Goal: Information Seeking & Learning: Learn about a topic

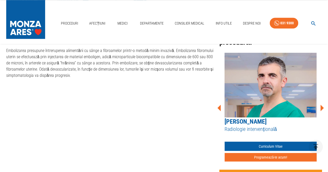
scroll to position [336, 0]
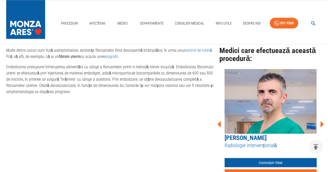
click at [220, 125] on icon at bounding box center [218, 124] width 3 height 6
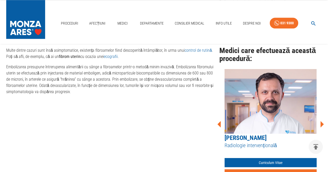
click at [220, 125] on icon at bounding box center [218, 124] width 3 height 6
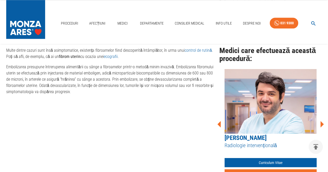
click at [219, 126] on icon at bounding box center [218, 124] width 3 height 6
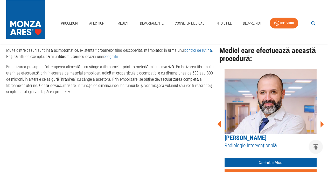
click at [219, 126] on icon at bounding box center [218, 124] width 3 height 6
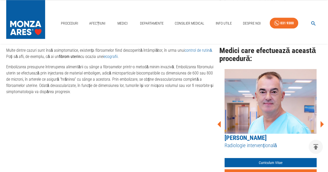
click at [219, 126] on icon at bounding box center [218, 124] width 3 height 6
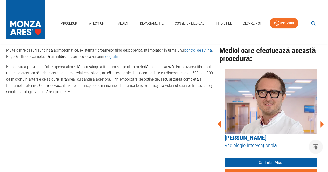
click at [219, 126] on icon at bounding box center [218, 124] width 3 height 6
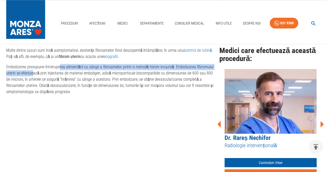
drag, startPoint x: 33, startPoint y: 72, endPoint x: 59, endPoint y: 68, distance: 26.6
click at [59, 68] on p "Embolizarea presupune întreruperea alimentării cu sânge a fibroamelor printr-o …" at bounding box center [110, 79] width 209 height 31
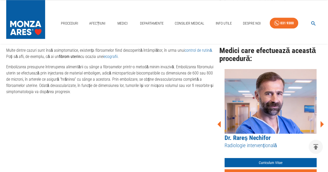
click at [115, 75] on p "Embolizarea presupune întreruperea alimentării cu sânge a fibroamelor printr-o …" at bounding box center [110, 79] width 209 height 31
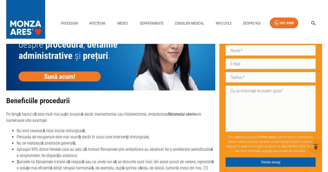
scroll to position [647, 0]
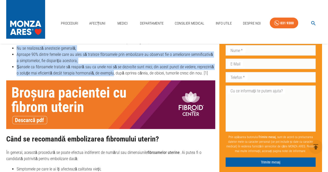
drag, startPoint x: 12, startPoint y: 50, endPoint x: 109, endPoint y: 70, distance: 99.4
click at [109, 70] on ul "Nu este necesară nicio incizie chirurgicală; Perioada de recuperare este mai sc…" at bounding box center [110, 55] width 209 height 44
click at [103, 65] on li "Șansele ca fibroamele tratate să reapară sau ca unele noi să se dezvolte sunt m…" at bounding box center [116, 70] width 199 height 12
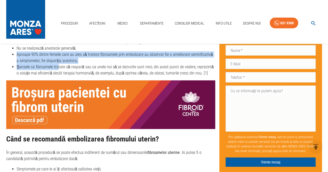
drag, startPoint x: 57, startPoint y: 65, endPoint x: 10, endPoint y: 54, distance: 47.5
click at [10, 54] on ul "Nu este necesară nicio incizie chirurgicală; Perioada de recuperare este mai sc…" at bounding box center [110, 55] width 209 height 44
click at [43, 57] on li "Aproape 90% dintre femeile care au ales să trateze fibroamele prin embolizare a…" at bounding box center [116, 58] width 199 height 12
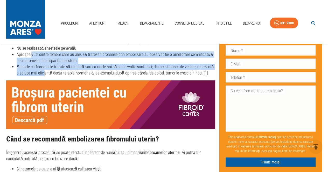
drag, startPoint x: 31, startPoint y: 56, endPoint x: 43, endPoint y: 70, distance: 18.0
click at [43, 70] on ul "Nu este necesară nicio incizie chirurgicală; Perioada de recuperare este mai sc…" at bounding box center [110, 55] width 209 height 44
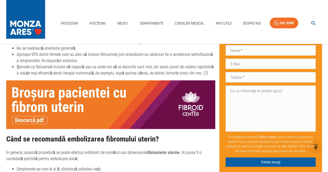
click at [55, 71] on li "Șansele ca fibroamele tratate să reapară sau ca unele noi să se dezvolte sunt m…" at bounding box center [116, 70] width 199 height 12
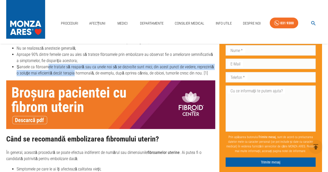
drag, startPoint x: 6, startPoint y: 64, endPoint x: 46, endPoint y: 67, distance: 40.5
click at [46, 67] on li "Șansele ca fibroamele tratate să reapară sau ca unele noi să se dezvolte sunt m…" at bounding box center [116, 70] width 199 height 12
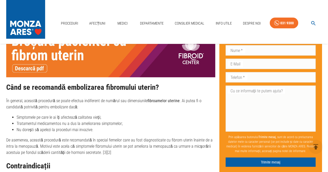
scroll to position [829, 0]
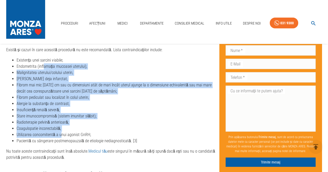
drag, startPoint x: 43, startPoint y: 68, endPoint x: 64, endPoint y: 126, distance: 61.7
click at [61, 130] on ul "Existența unei sarcini viabile; Endometrita (inflamația mucoasei uterului); Mal…" at bounding box center [110, 100] width 209 height 87
click at [153, 121] on li "Radioterapie pelvină anterioară;" at bounding box center [116, 123] width 199 height 6
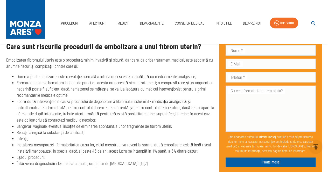
scroll to position [1840, 0]
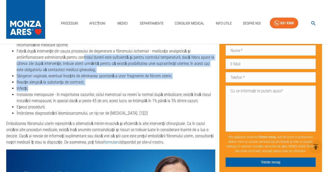
drag, startPoint x: 59, startPoint y: 61, endPoint x: 70, endPoint y: 88, distance: 29.0
click at [70, 88] on ul "Durerea postembolizare - este o evoluție normală a intervenției și este combătu…" at bounding box center [110, 69] width 209 height 93
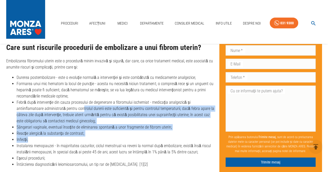
scroll to position [1788, 0]
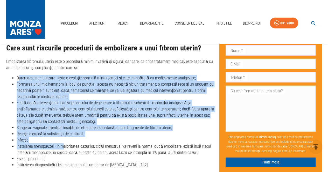
drag, startPoint x: 20, startPoint y: 76, endPoint x: 64, endPoint y: 145, distance: 81.3
click at [64, 145] on ul "Durerea postembolizare - este o evoluție normală a intervenției și este combătu…" at bounding box center [110, 121] width 209 height 93
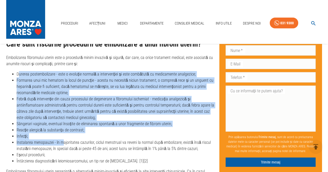
scroll to position [1814, 0]
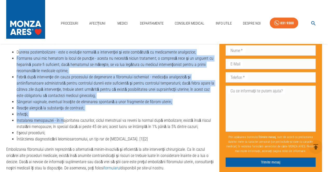
click at [53, 121] on li "Instalarea menopauzei - în majoritatea cazurilor, ciclul menstrual va reveni la…" at bounding box center [116, 124] width 199 height 12
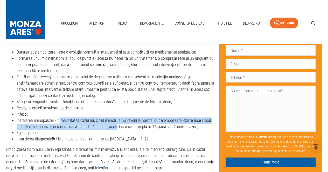
drag, startPoint x: 70, startPoint y: 118, endPoint x: 59, endPoint y: 117, distance: 11.0
click at [59, 118] on li "Instalarea menopauzei - în majoritatea cazurilor, ciclul menstrual va reveni la…" at bounding box center [116, 124] width 199 height 12
click at [51, 123] on li "Instalarea menopauzei - în majoritatea cazurilor, ciclul menstrual va reveni la…" at bounding box center [116, 124] width 199 height 12
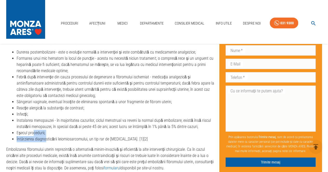
drag, startPoint x: 33, startPoint y: 132, endPoint x: 46, endPoint y: 138, distance: 13.8
click at [46, 138] on ul "Durerea postembolizare - este o evoluție normală a intervenției și este combătu…" at bounding box center [110, 95] width 209 height 93
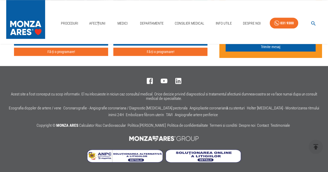
scroll to position [2103, 0]
